Goal: Transaction & Acquisition: Purchase product/service

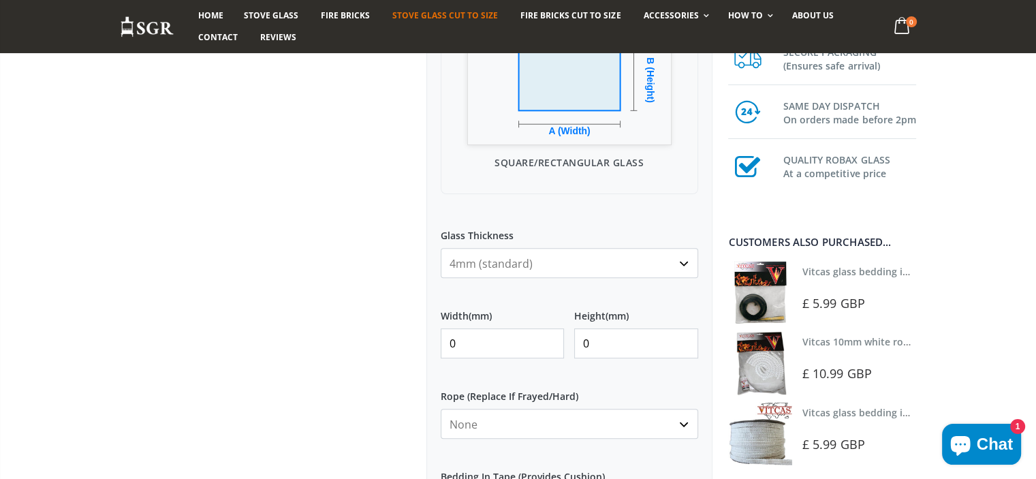
scroll to position [477, 0]
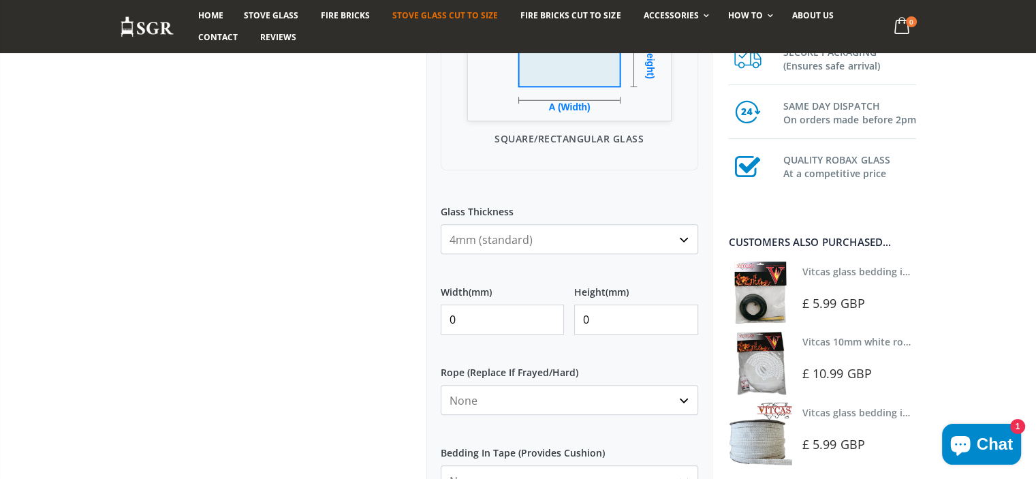
click at [485, 318] on input "0" at bounding box center [503, 319] width 124 height 30
type input "147"
click at [625, 314] on input "0" at bounding box center [636, 319] width 124 height 30
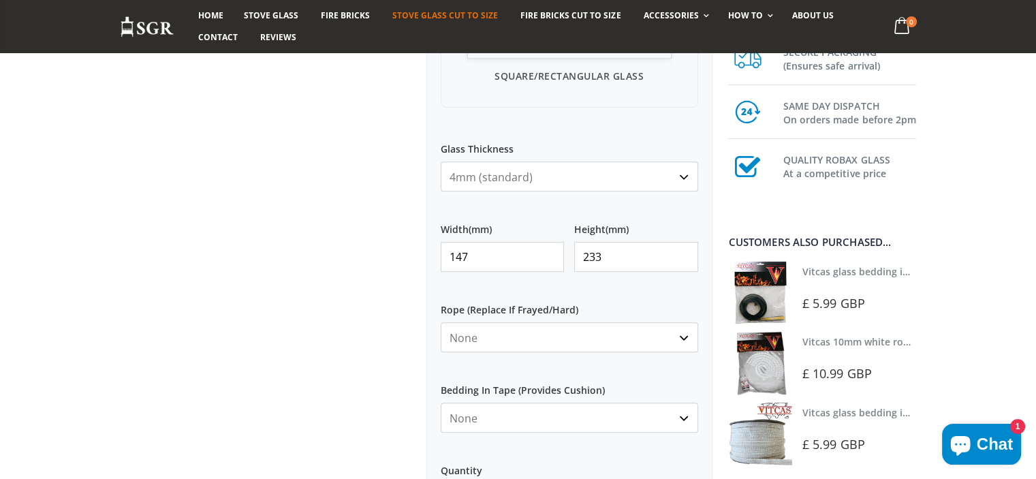
scroll to position [613, 0]
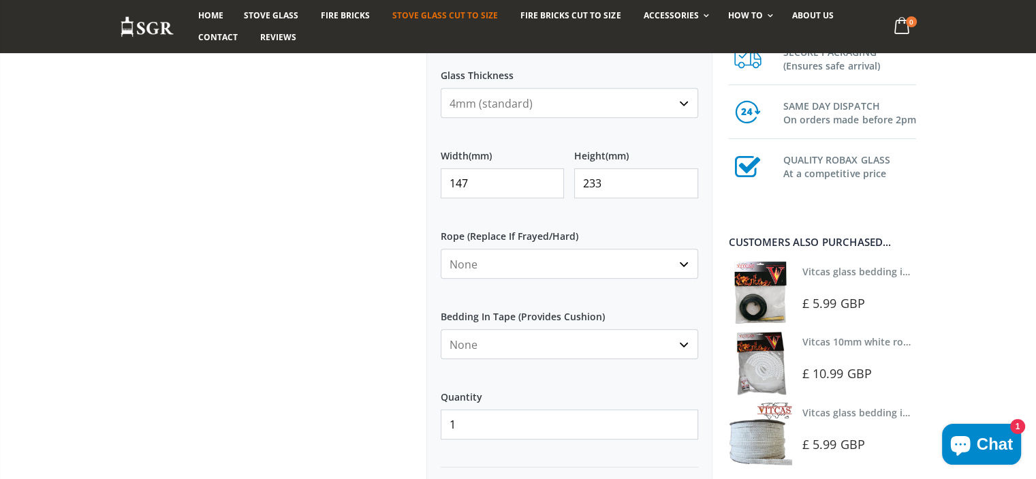
type input "233"
click at [498, 259] on select "None 3mm White 6mm White 8mm White 10mm White 12mm White 6mm Black 8mm Black 10…" at bounding box center [569, 264] width 257 height 30
click at [550, 345] on select "None Black White" at bounding box center [569, 344] width 257 height 30
select select "white"
click at [441, 329] on select "None Black White" at bounding box center [569, 344] width 257 height 30
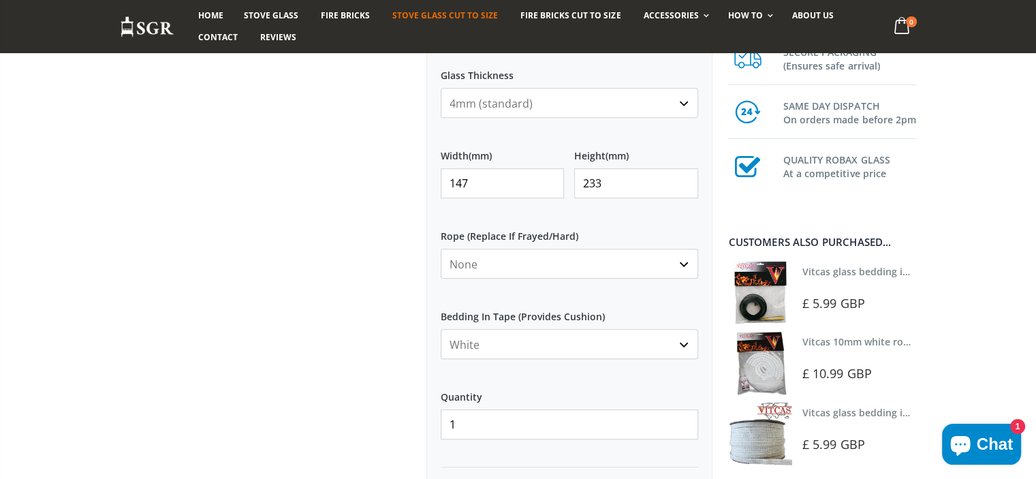
scroll to position [681, 0]
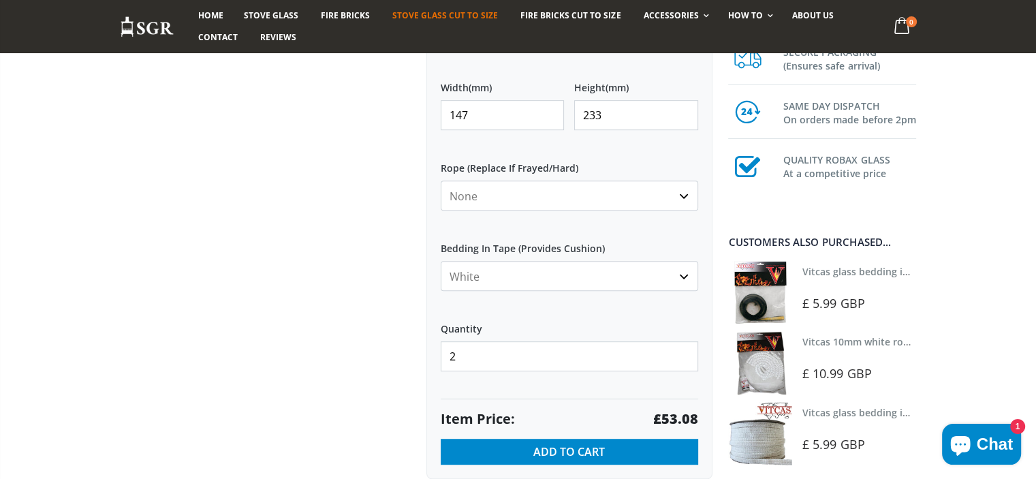
click at [684, 347] on input "2" at bounding box center [569, 356] width 257 height 30
type input "1"
click at [686, 362] on input "1" at bounding box center [569, 356] width 257 height 30
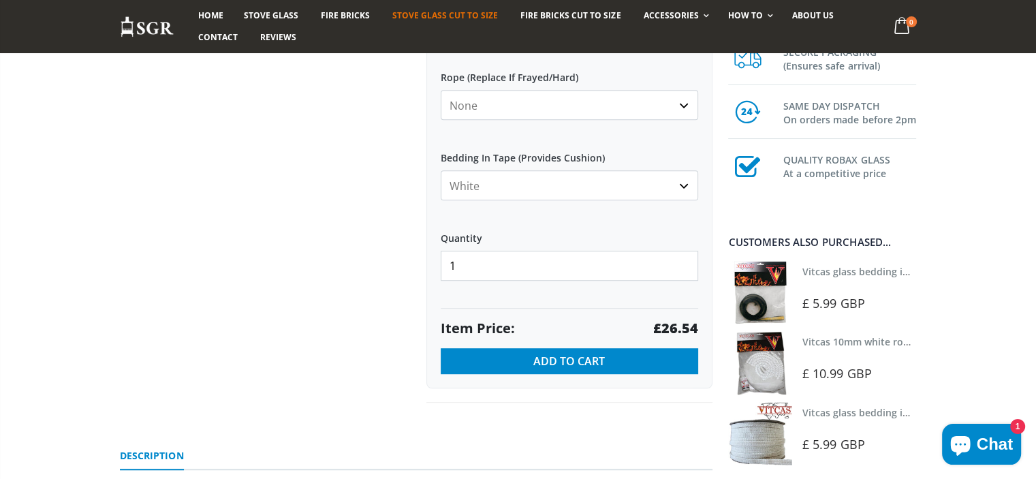
scroll to position [817, 0]
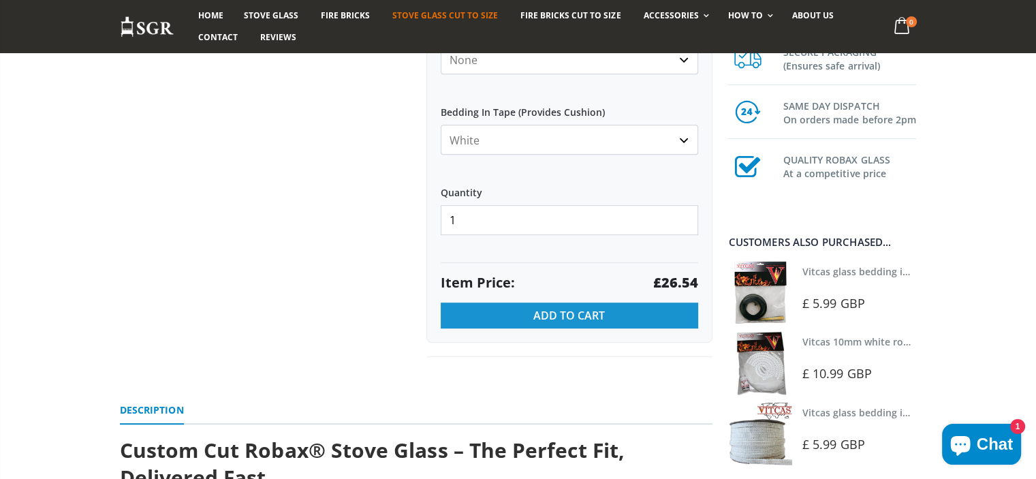
click at [628, 315] on button "Add to Cart" at bounding box center [569, 315] width 257 height 26
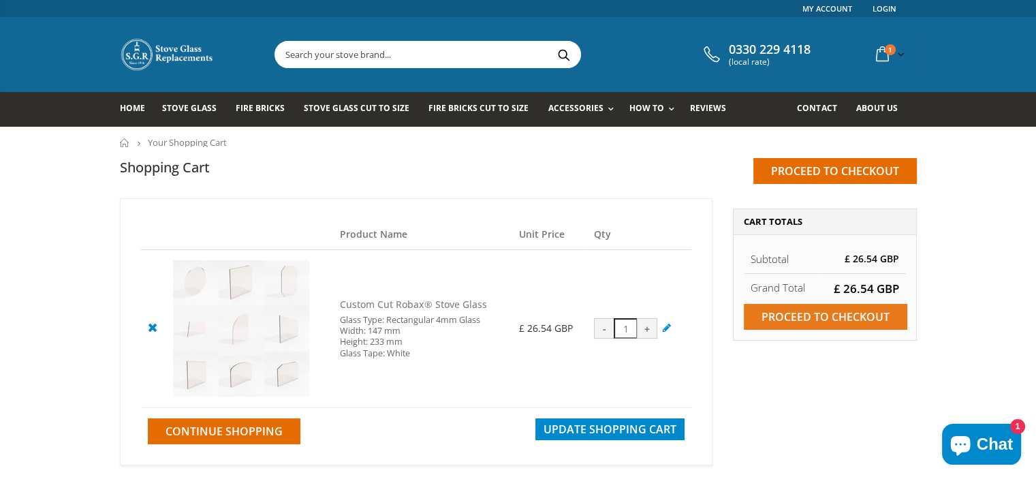
click at [808, 315] on input "Proceed to checkout" at bounding box center [825, 317] width 163 height 26
